Goal: Transaction & Acquisition: Purchase product/service

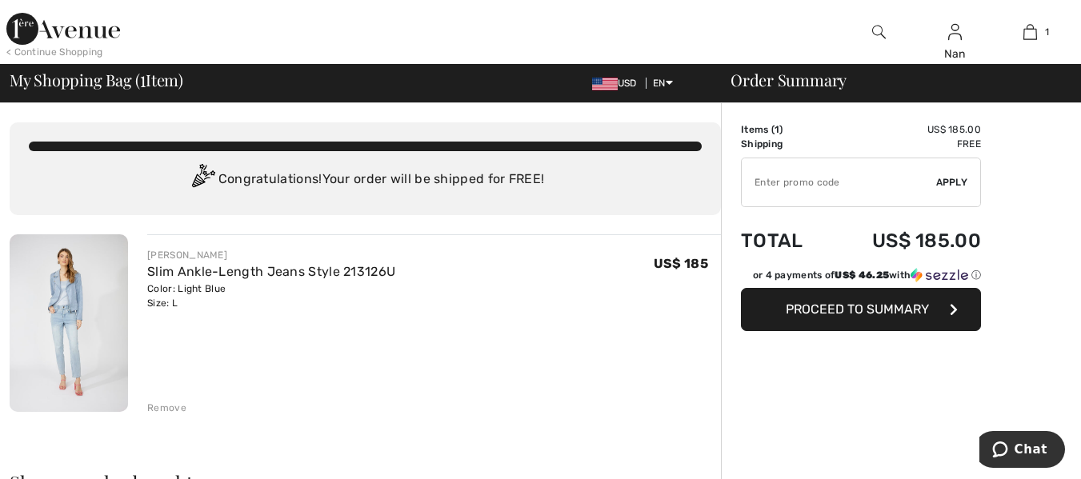
type input "NEW15"
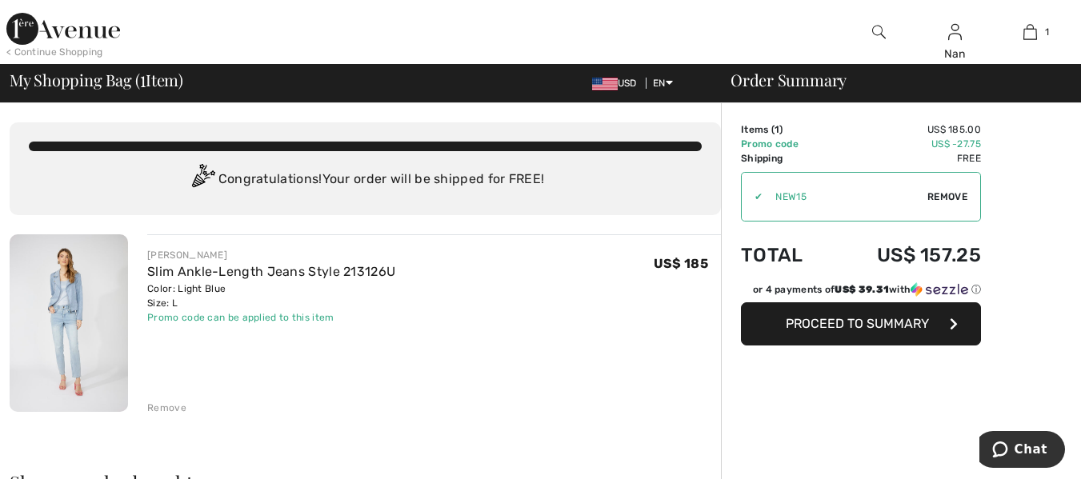
click at [876, 325] on span "Proceed to Summary" at bounding box center [857, 323] width 143 height 15
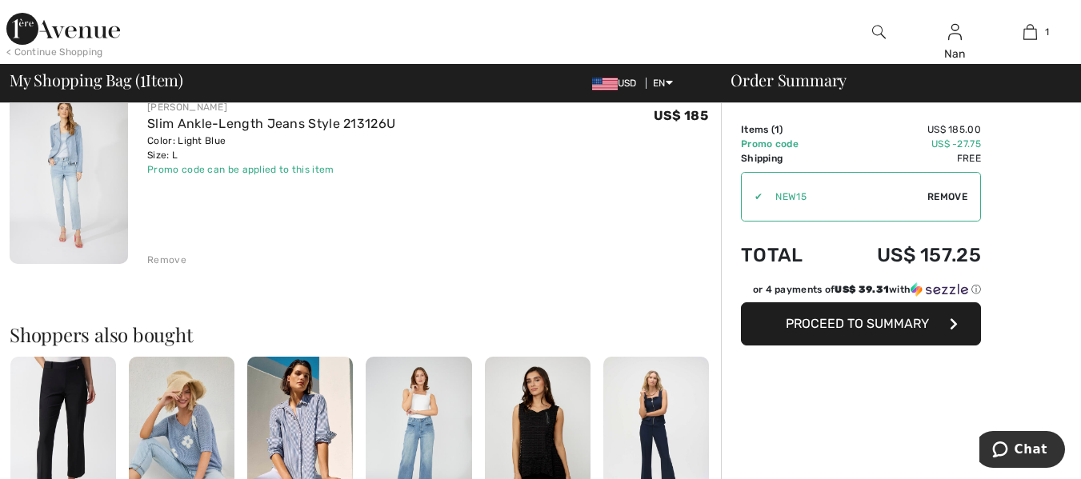
scroll to position [58, 0]
